Goal: Find specific page/section: Find specific page/section

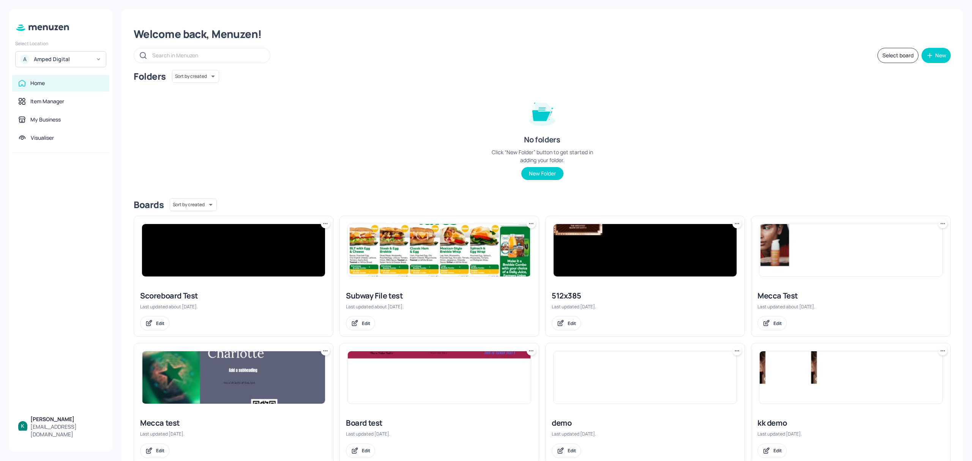
click at [55, 63] on div "Amped Digital" at bounding box center [62, 59] width 57 height 8
click at [60, 77] on div "Subway AU/[GEOGRAPHIC_DATA]" at bounding box center [68, 78] width 66 height 9
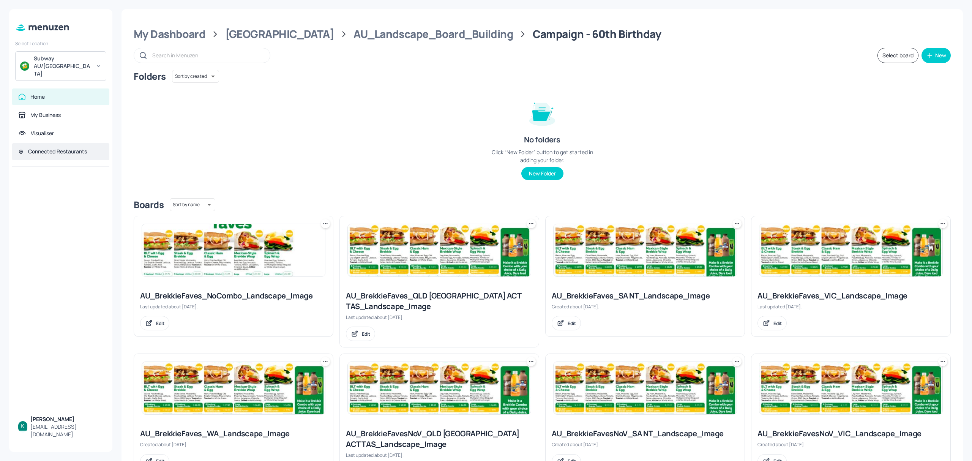
click at [66, 148] on div "Connected Restaurants" at bounding box center [60, 152] width 85 height 8
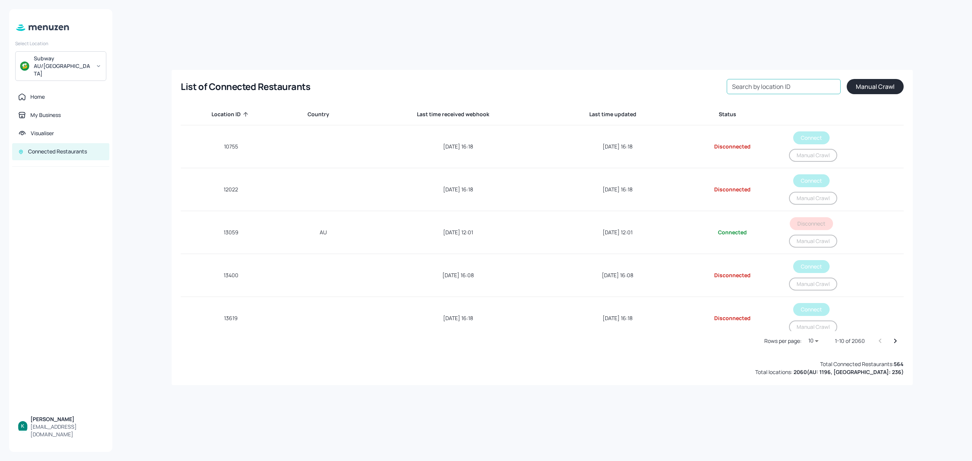
click at [795, 88] on input "Search by location ID" at bounding box center [784, 86] width 114 height 15
paste input "54253"
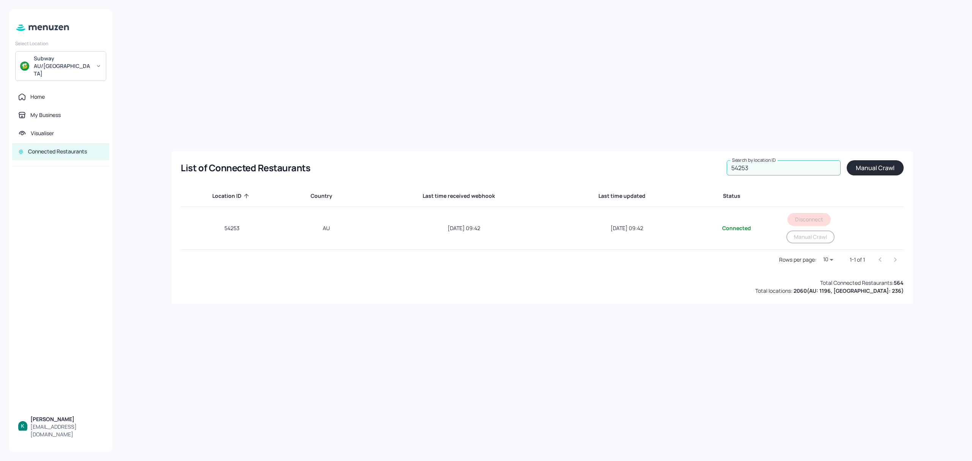
type input "54253"
